Goal: Task Accomplishment & Management: Manage account settings

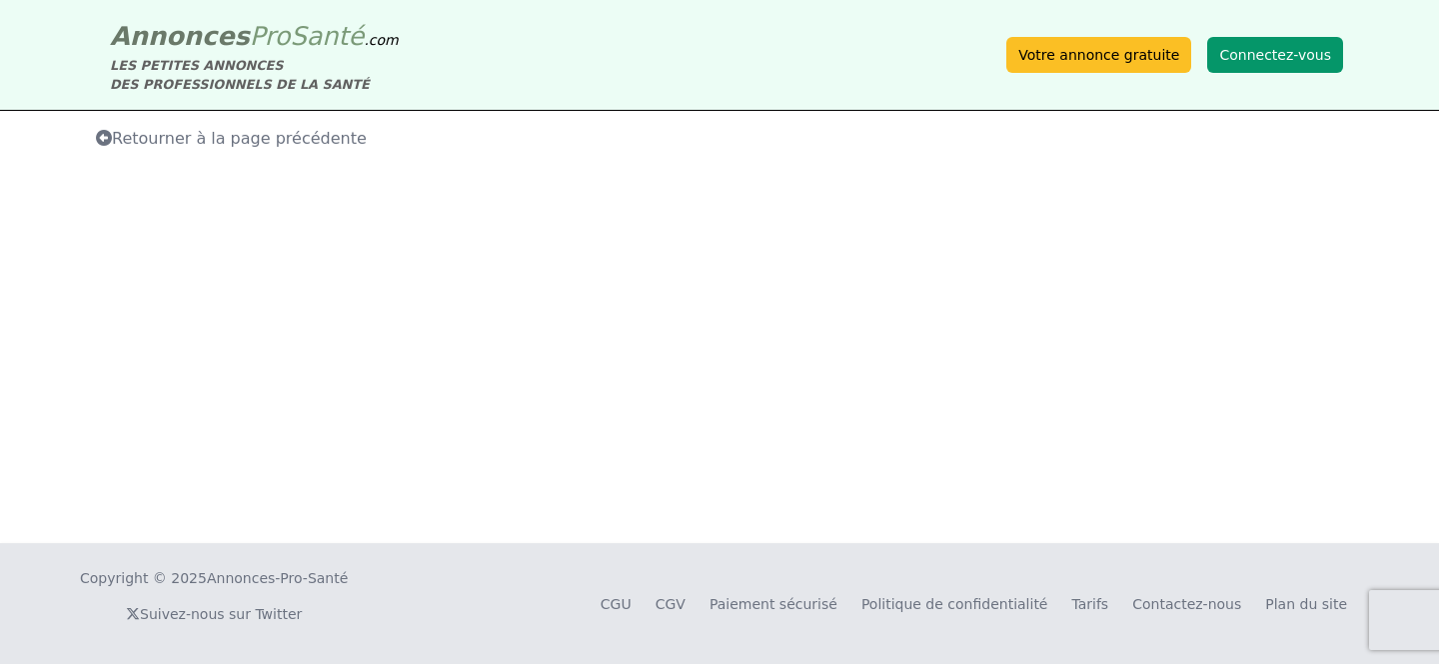
click at [1257, 53] on button "Connectez-vous" at bounding box center [1275, 55] width 136 height 36
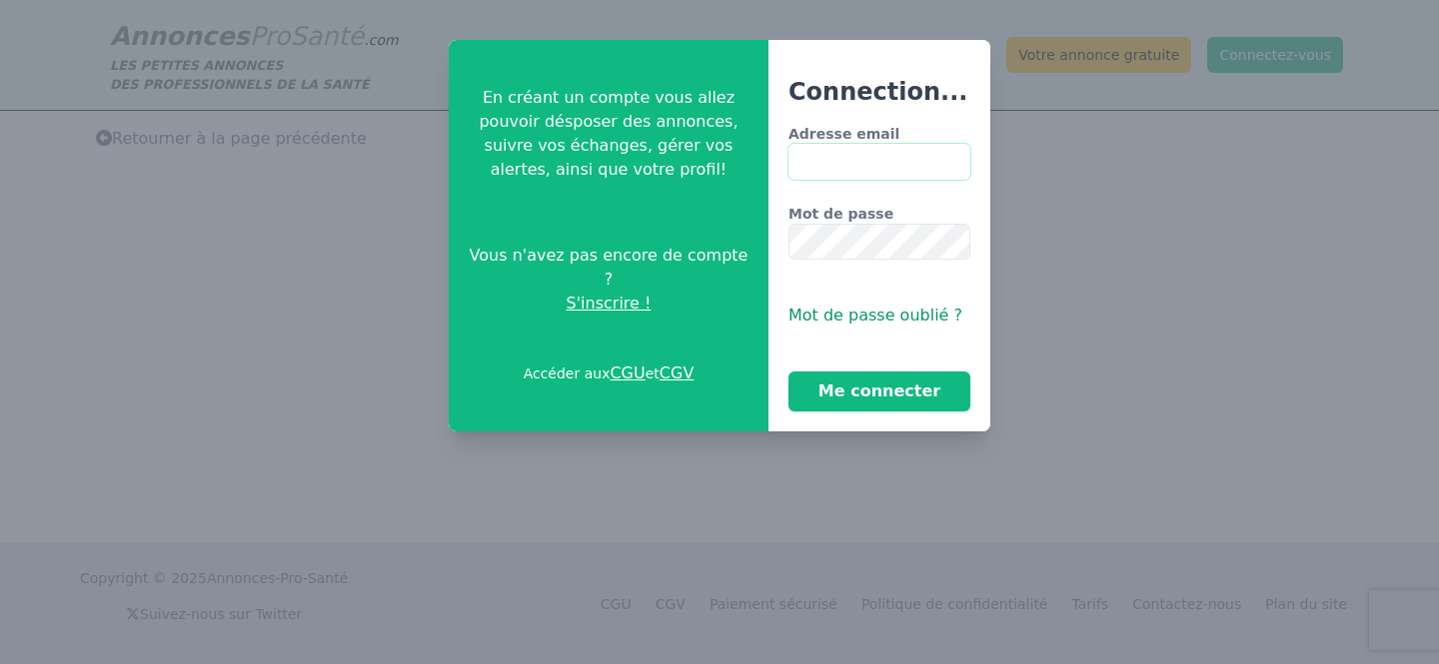
type input "**********"
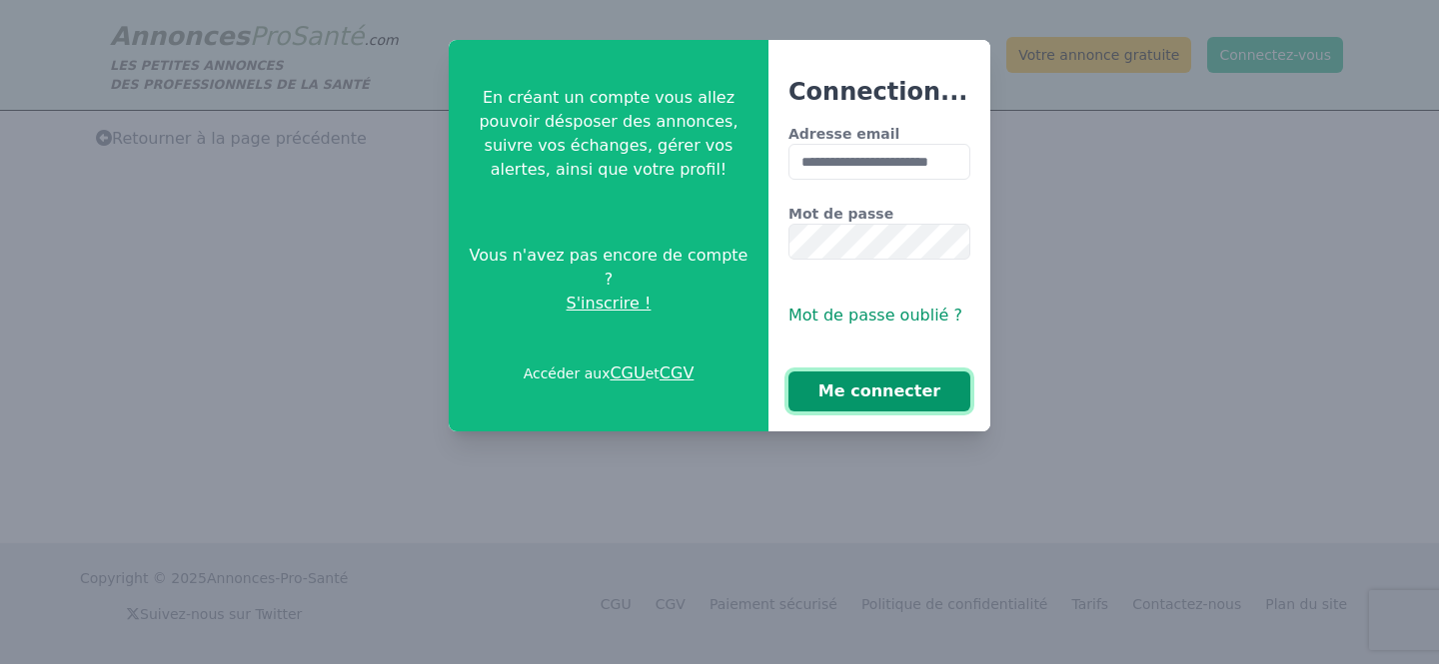
click at [882, 382] on button "Me connecter" at bounding box center [879, 392] width 182 height 40
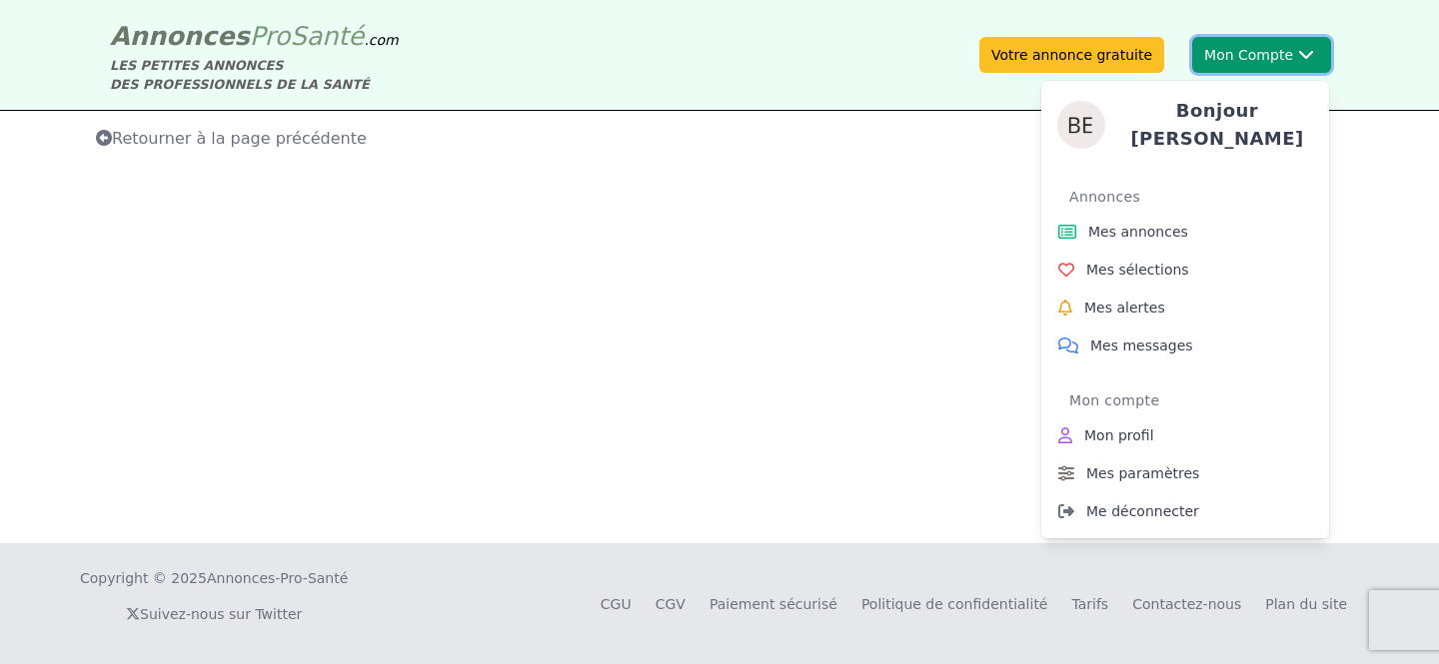
click at [1276, 65] on div "Bonjour [PERSON_NAME] Annonces Mes annonces Mes sélections Mes alertes Mes mess…" at bounding box center [1185, 302] width 288 height 474
click at [1131, 204] on li "Annonces Mes annonces Mes sélections Mes alertes Mes messages" at bounding box center [1185, 273] width 272 height 184
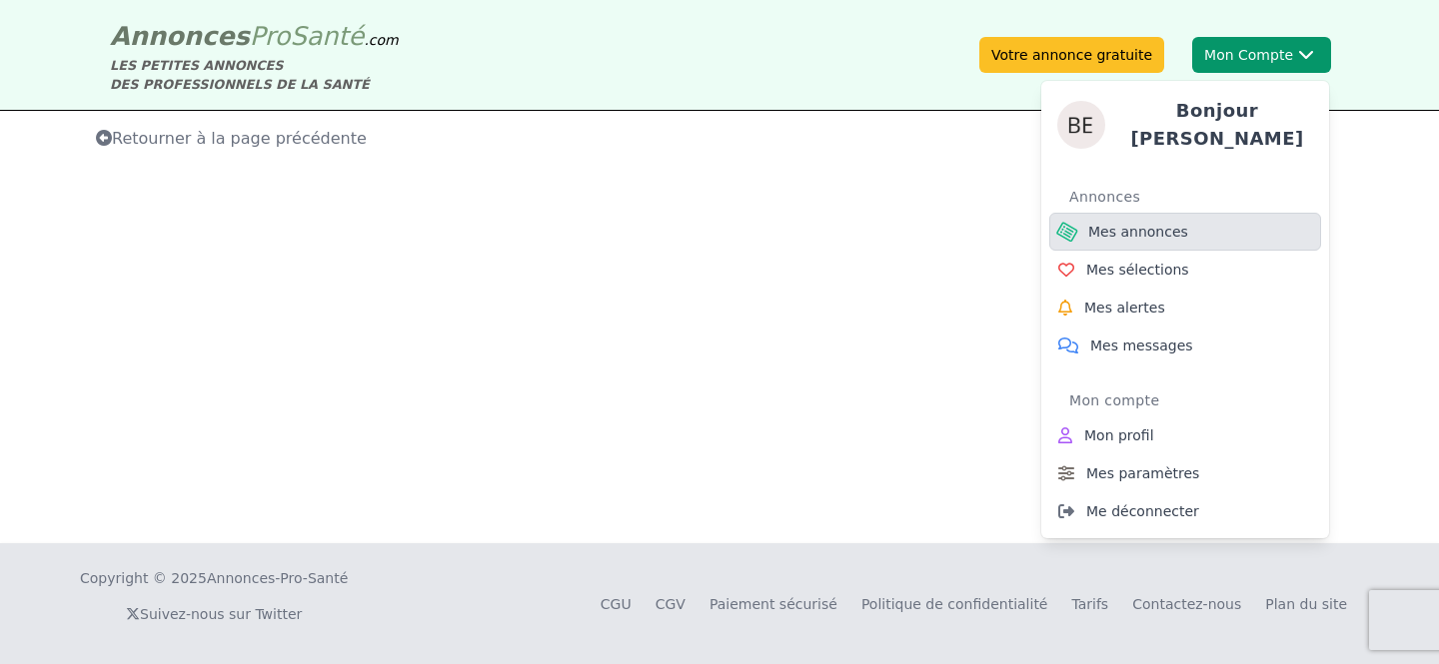
click at [1128, 222] on span "Mes annonces" at bounding box center [1138, 232] width 100 height 20
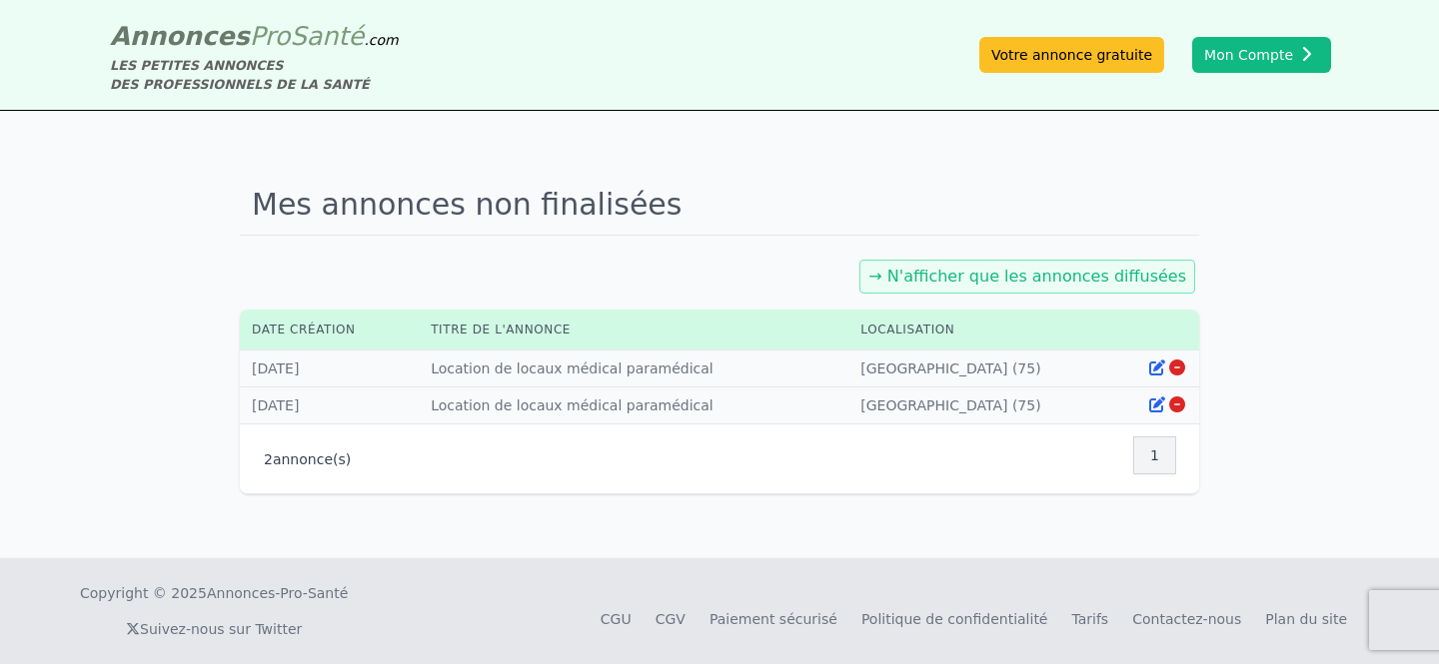
click at [676, 248] on div "Mes annonces non finalisées → N'afficher que les annonces diffusées Date créati…" at bounding box center [719, 335] width 959 height 320
click at [1075, 281] on link "→ N'afficher que les annonces diffusées" at bounding box center [1027, 276] width 318 height 19
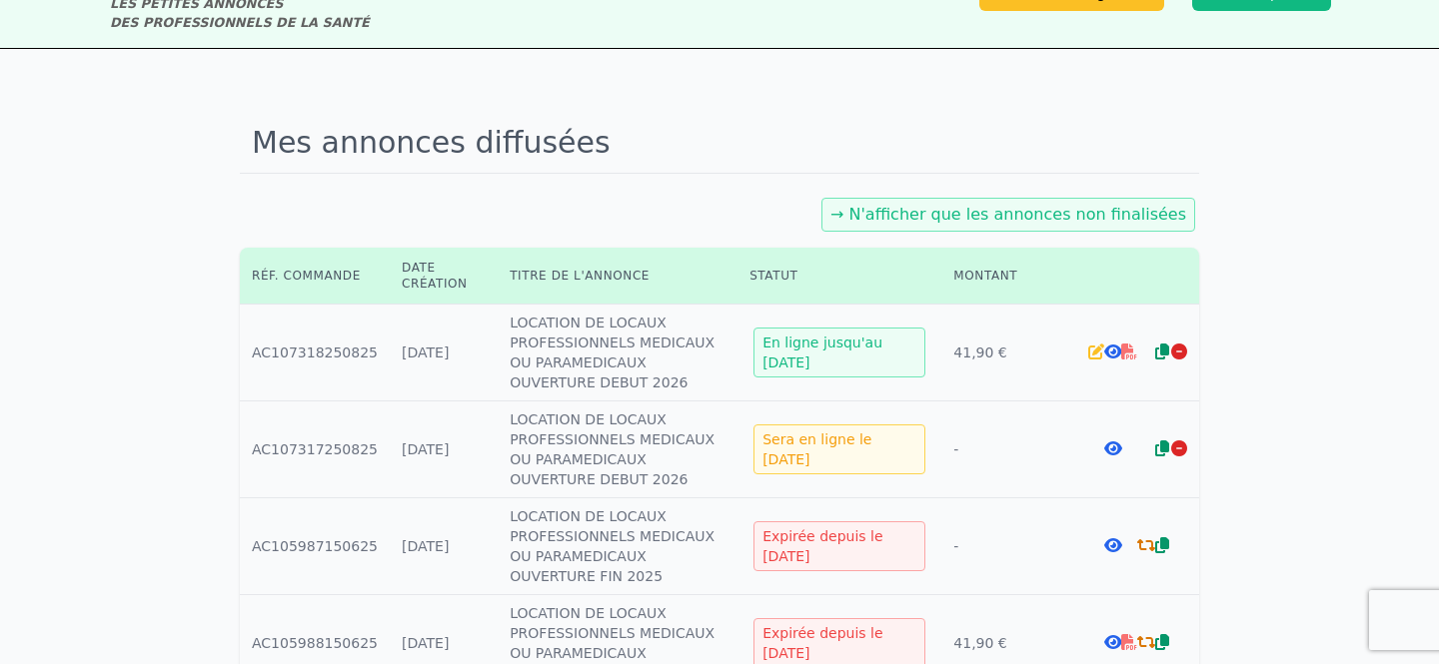
scroll to position [78, 0]
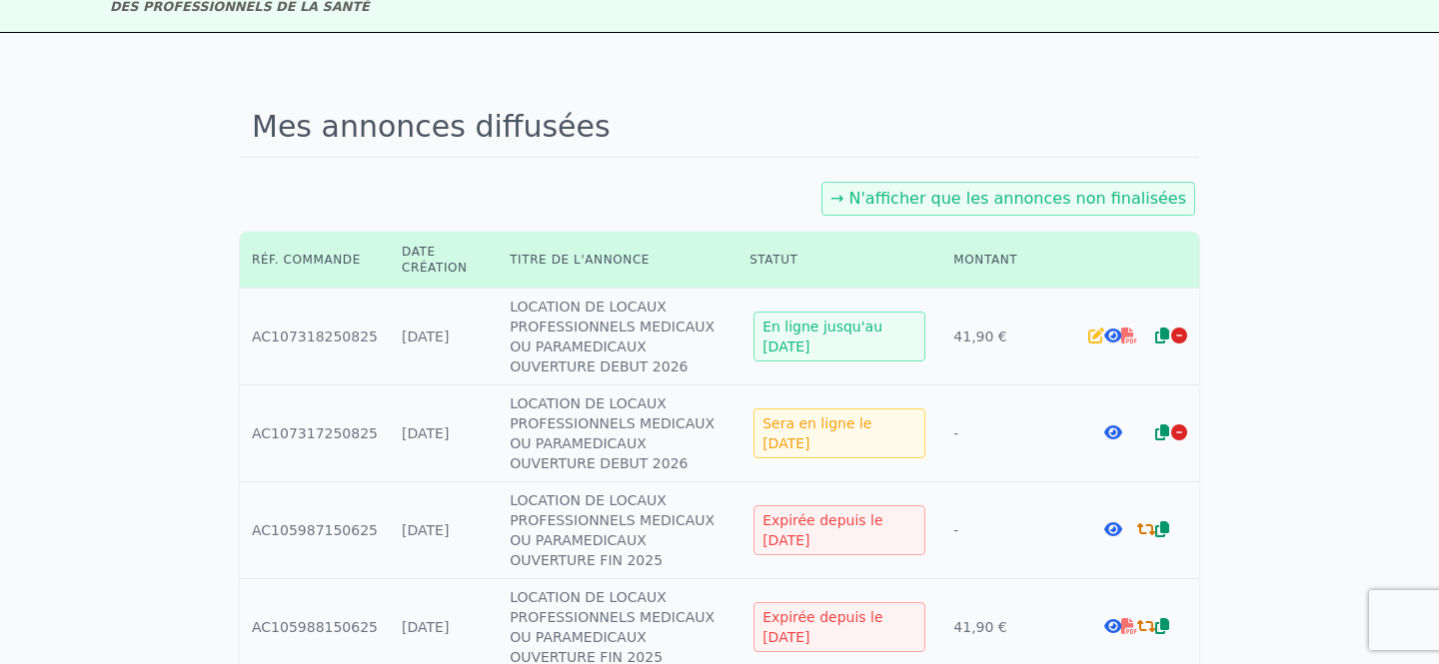
click at [1130, 338] on icon at bounding box center [1129, 336] width 16 height 16
